Goal: Information Seeking & Learning: Learn about a topic

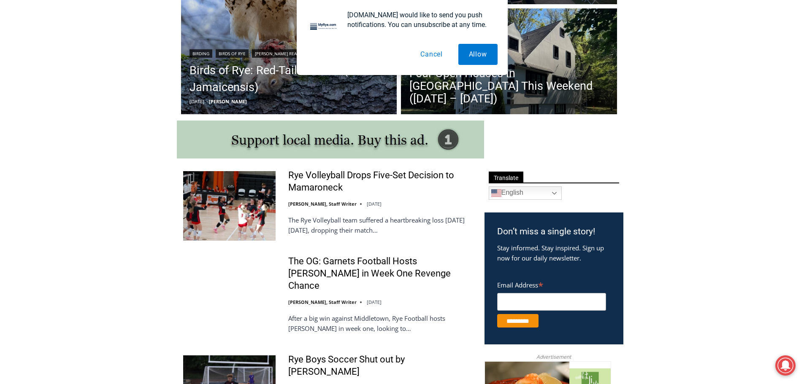
scroll to position [338, 0]
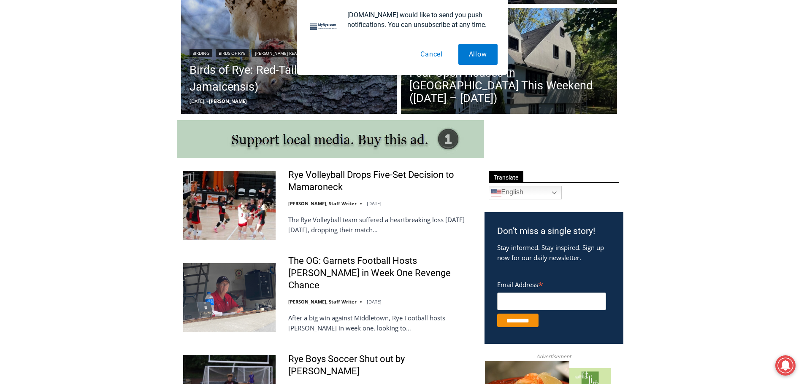
click at [430, 54] on button "Cancel" at bounding box center [431, 54] width 43 height 21
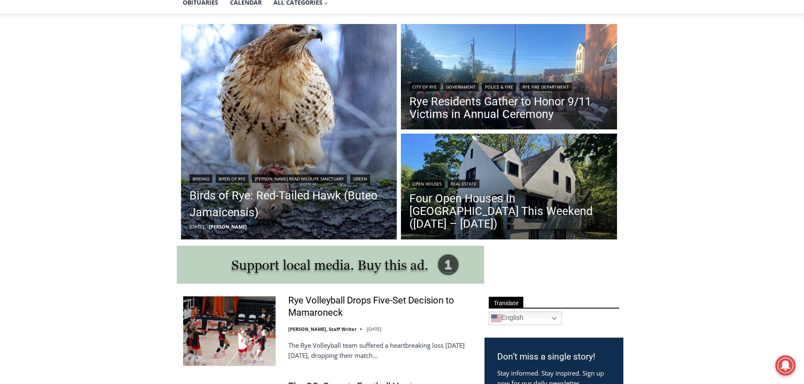
scroll to position [211, 0]
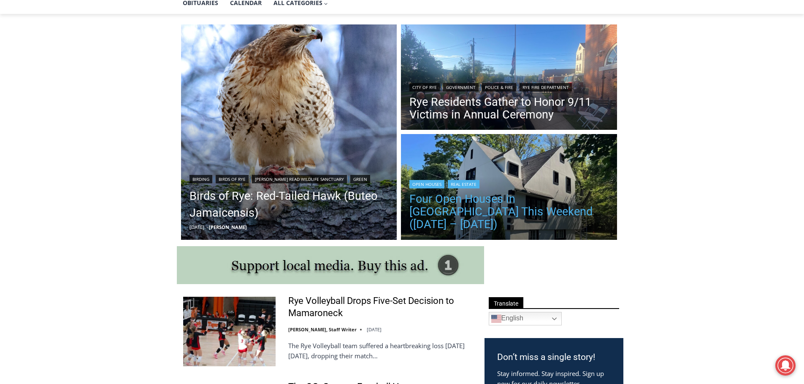
click at [535, 219] on link "Four Open Houses in [GEOGRAPHIC_DATA] This Weekend ([DATE] – [DATE])" at bounding box center [508, 212] width 199 height 38
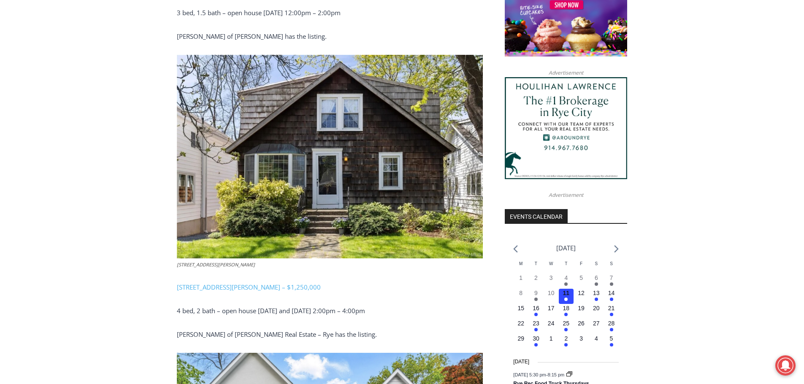
scroll to position [743, 0]
click at [244, 284] on link "504 Milton Road, Rye – $1,250,000" at bounding box center [249, 288] width 144 height 8
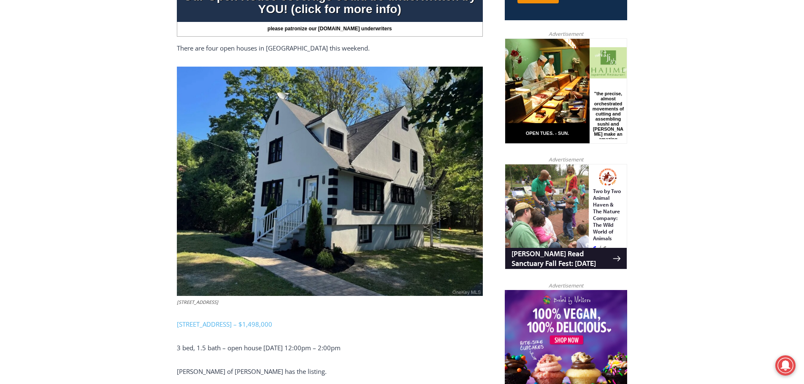
scroll to position [406, 0]
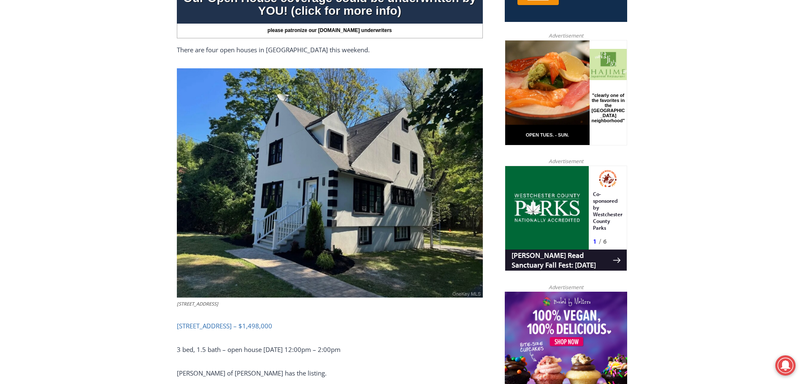
click at [257, 322] on link "506 Midland Avenue, Rye – $1,498,000" at bounding box center [224, 326] width 95 height 8
